Goal: Transaction & Acquisition: Purchase product/service

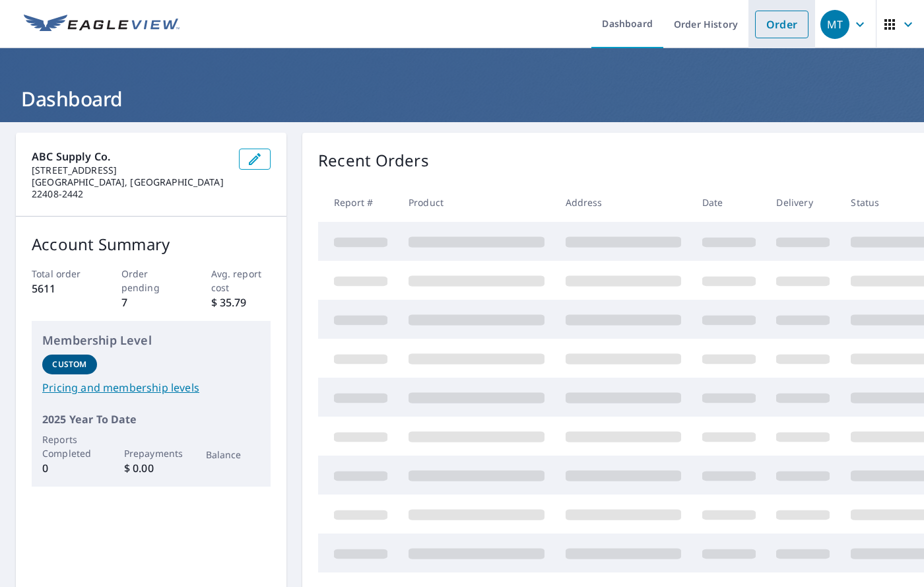
click at [757, 29] on link "Order" at bounding box center [781, 25] width 53 height 28
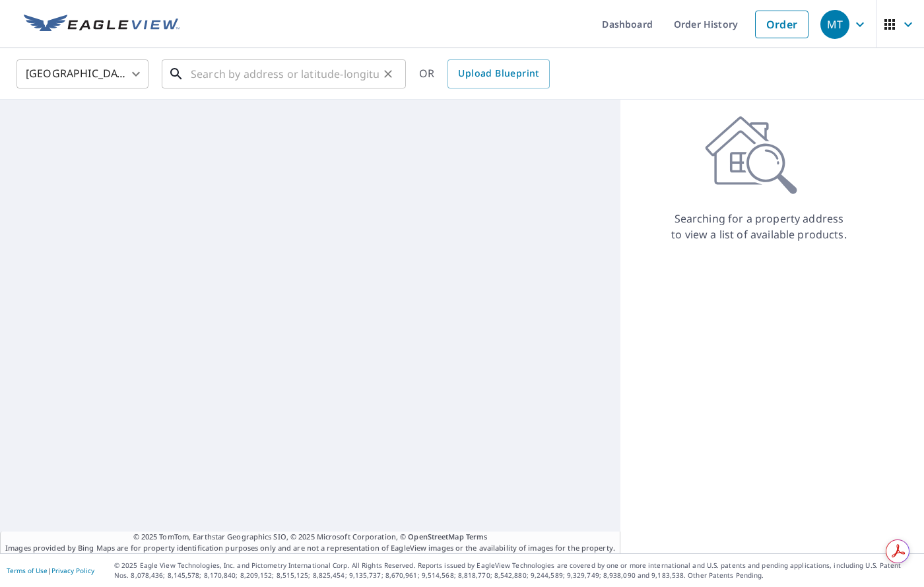
click at [222, 71] on input "text" at bounding box center [285, 73] width 188 height 37
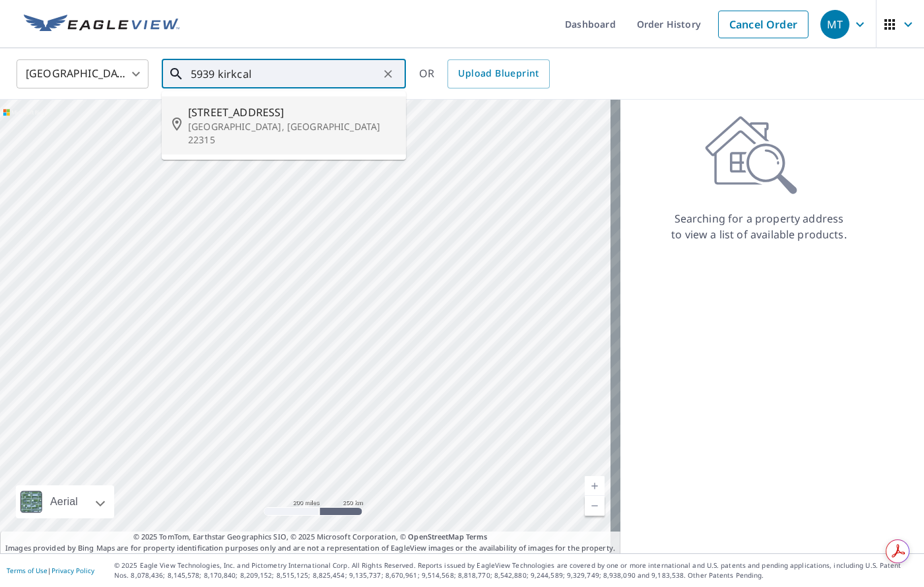
click at [220, 117] on span "[STREET_ADDRESS]" at bounding box center [291, 112] width 207 height 16
type input "[STREET_ADDRESS]"
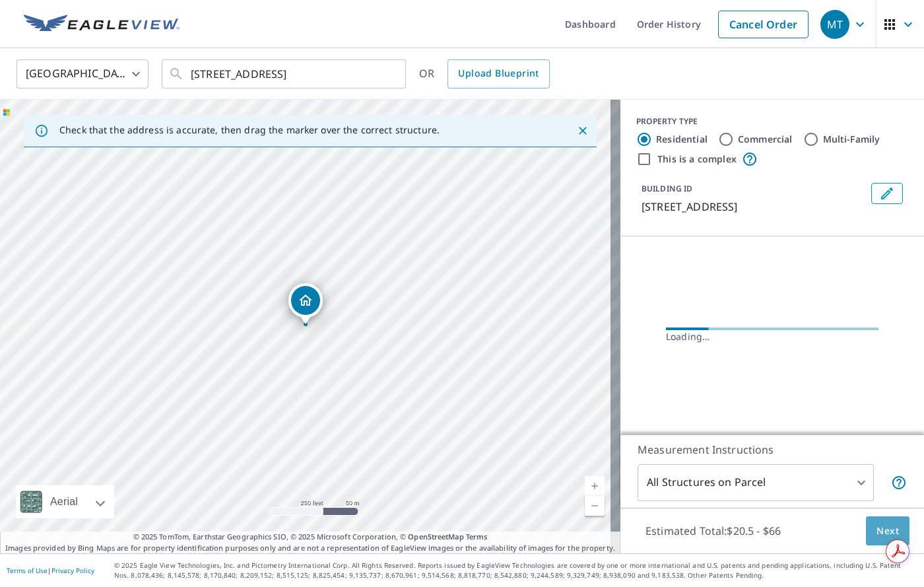
click at [887, 536] on span "Next" at bounding box center [887, 531] width 22 height 16
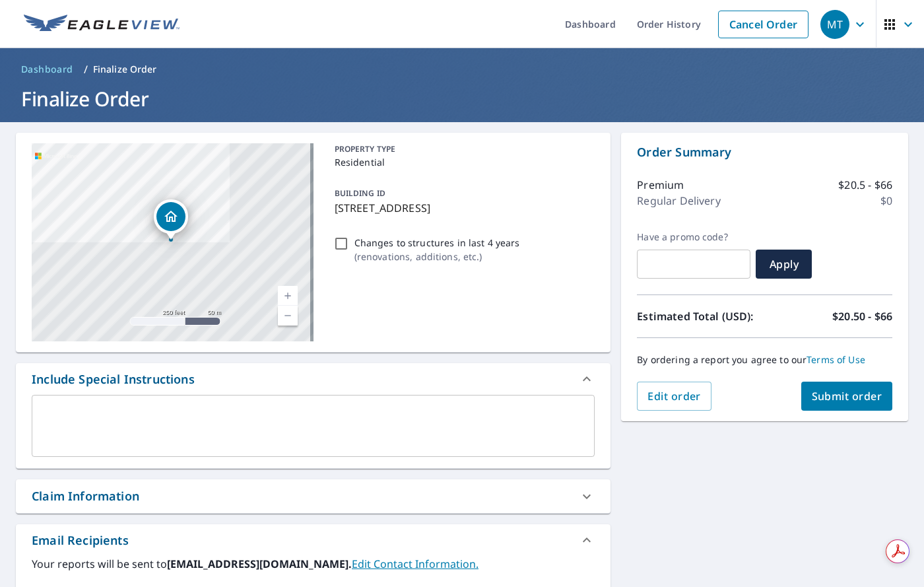
scroll to position [278, 0]
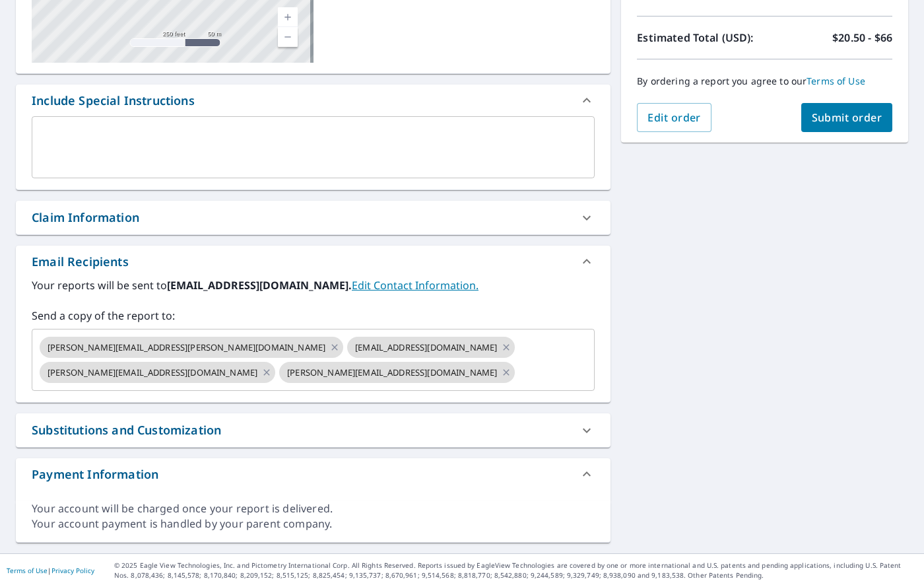
click at [272, 365] on icon at bounding box center [266, 372] width 11 height 15
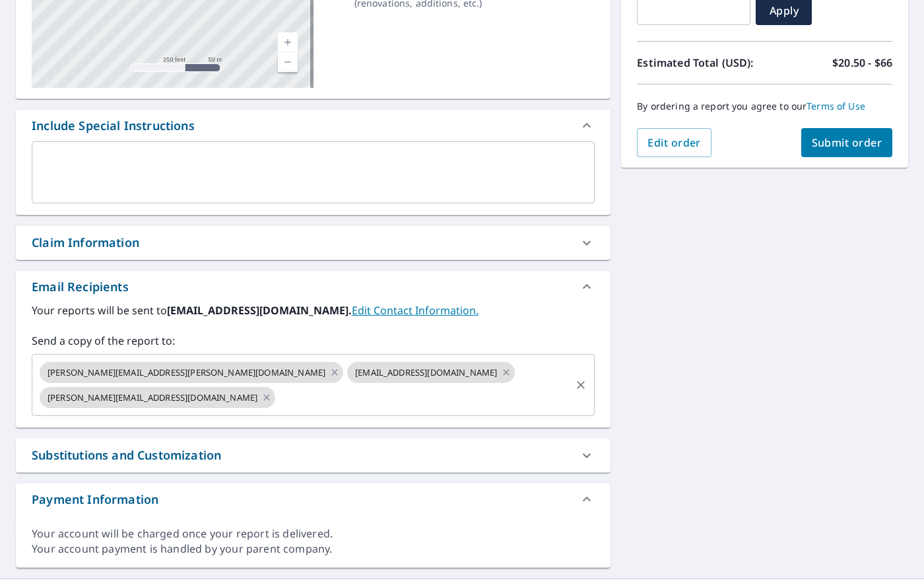
click at [501, 371] on icon at bounding box center [506, 372] width 11 height 15
click at [269, 394] on icon at bounding box center [266, 397] width 6 height 6
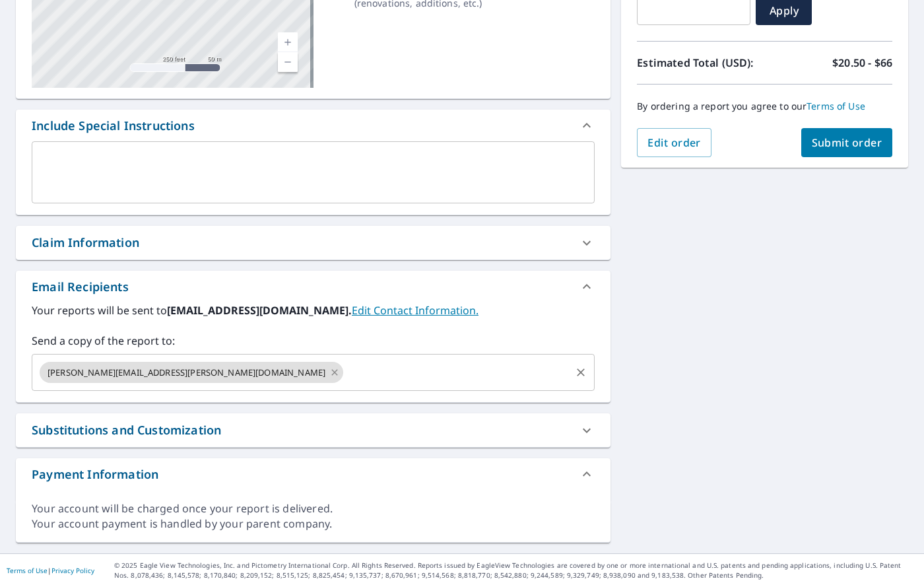
click at [329, 369] on icon at bounding box center [334, 372] width 11 height 15
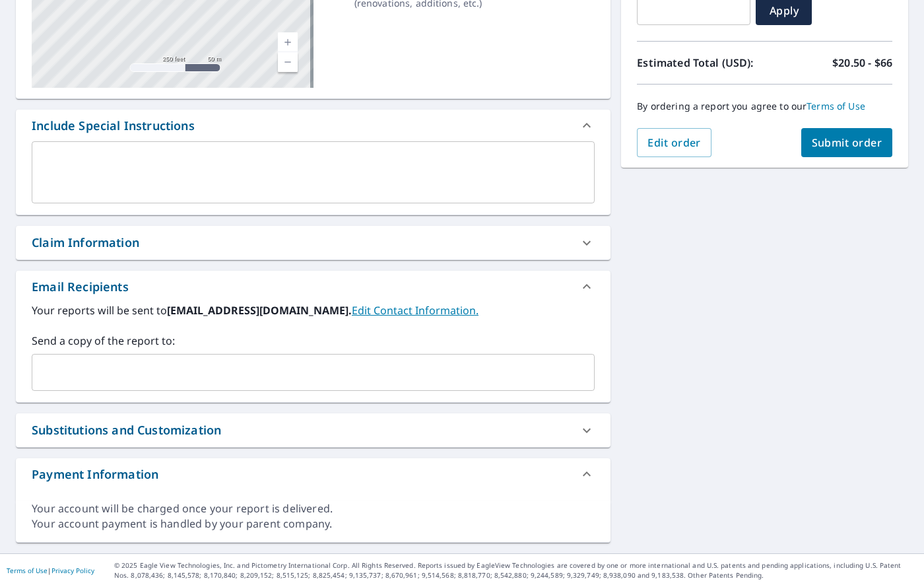
click at [60, 369] on input "text" at bounding box center [303, 372] width 531 height 25
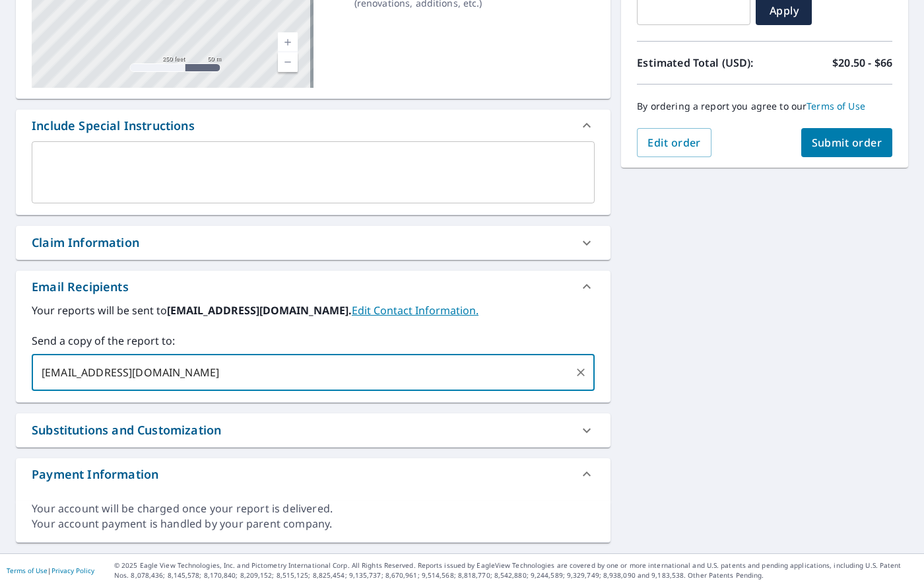
type input "[EMAIL_ADDRESS][DOMAIN_NAME]"
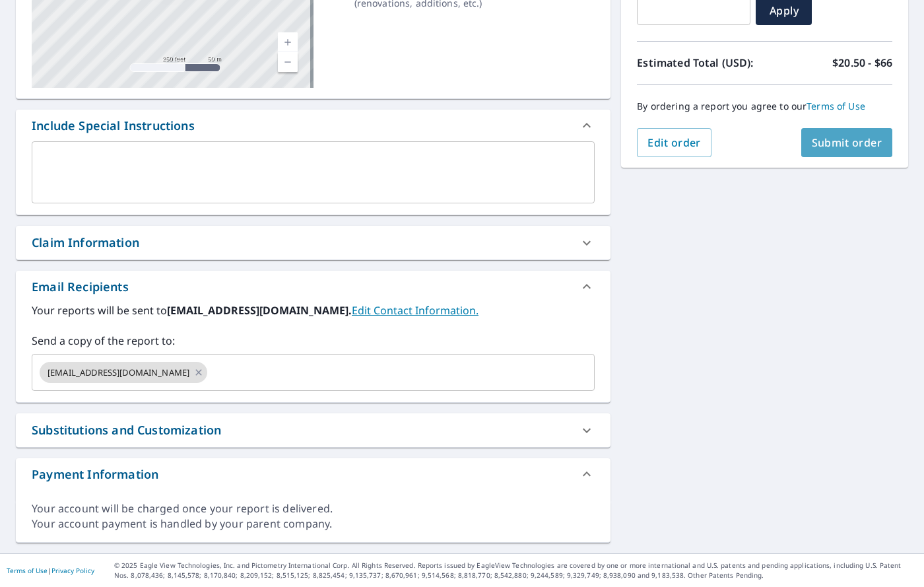
click at [838, 143] on span "Submit order" at bounding box center [847, 142] width 71 height 15
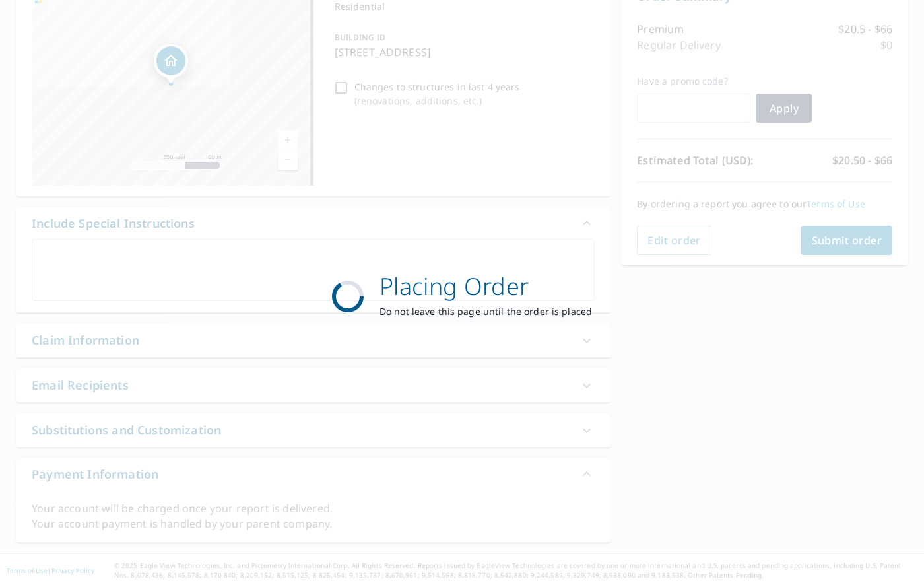
scroll to position [156, 0]
